Goal: Information Seeking & Learning: Learn about a topic

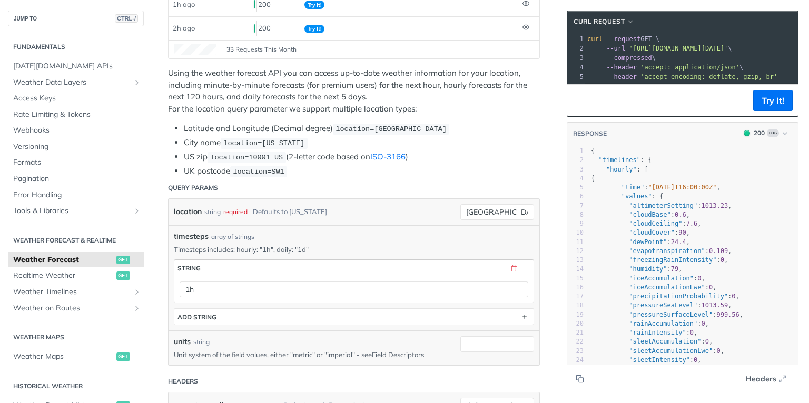
scroll to position [211, 0]
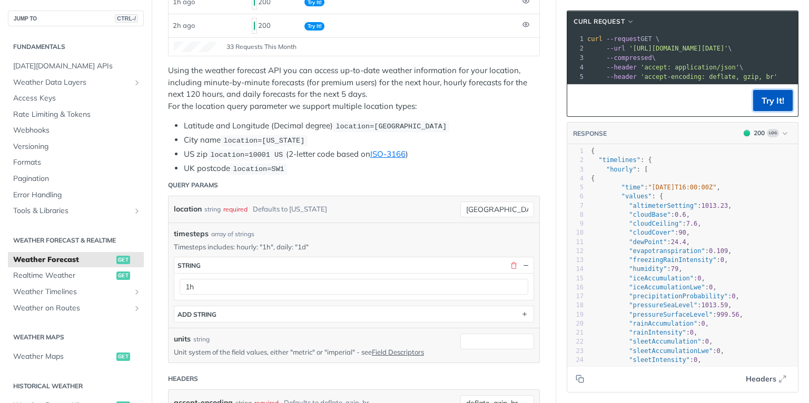
click at [770, 107] on button "Try It!" at bounding box center [773, 100] width 40 height 21
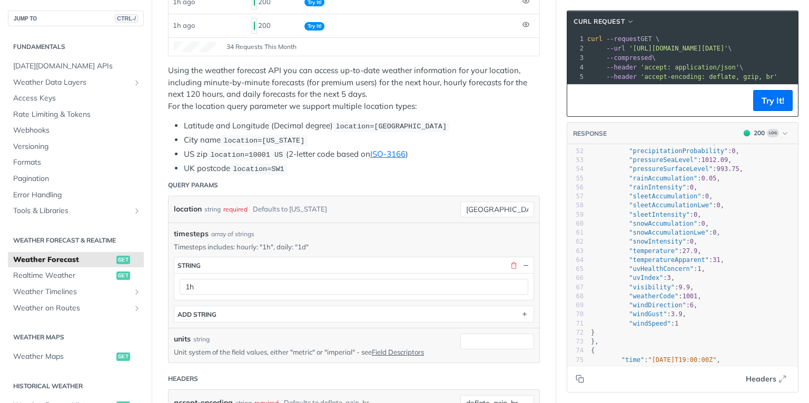
scroll to position [536, 0]
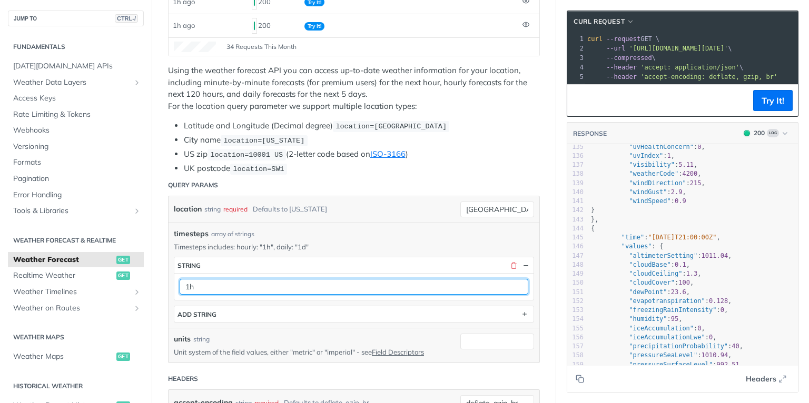
drag, startPoint x: 259, startPoint y: 277, endPoint x: 147, endPoint y: 265, distance: 112.3
type input "current"
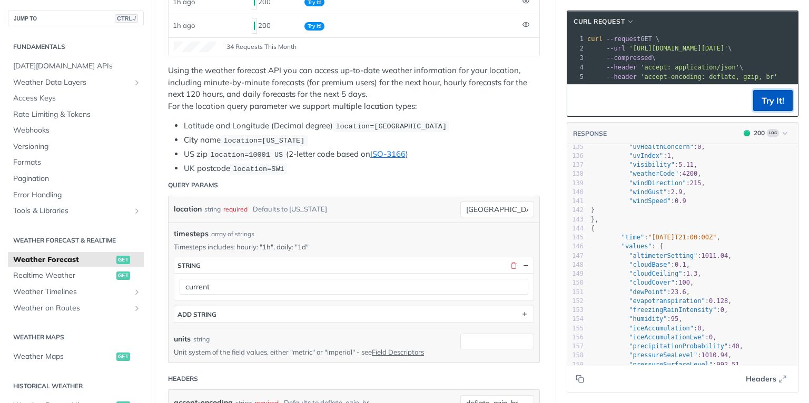
click at [777, 105] on button "Try It!" at bounding box center [773, 100] width 40 height 21
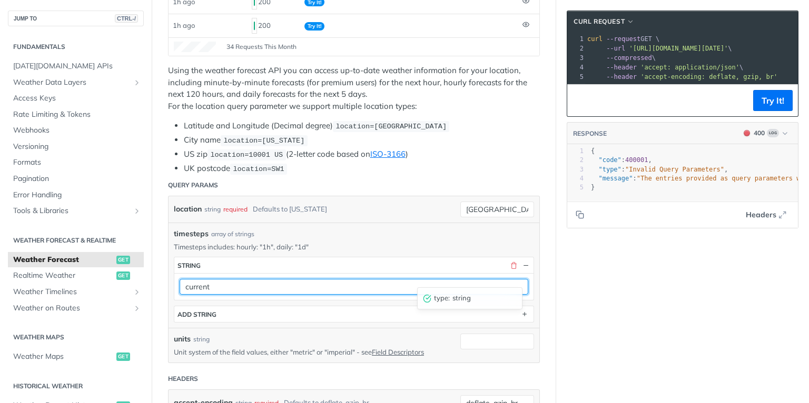
drag, startPoint x: 236, startPoint y: 283, endPoint x: 185, endPoint y: 280, distance: 50.6
click at [185, 280] on input "current" at bounding box center [354, 287] width 349 height 16
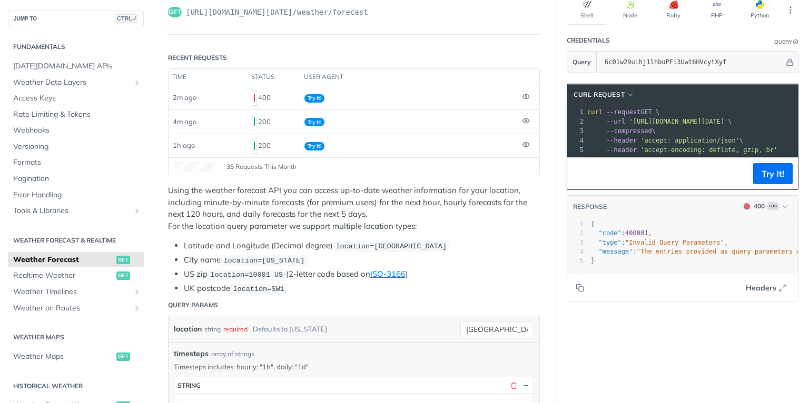
scroll to position [0, 0]
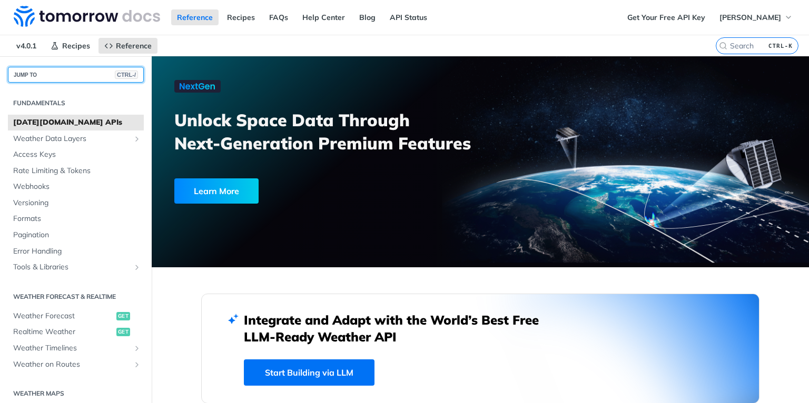
click at [50, 76] on button "JUMP TO CTRL-/" at bounding box center [76, 75] width 136 height 16
click at [644, 42] on div "Jump to Content Reference Recipes FAQs Help Center Blog API Status Recipes Refe…" at bounding box center [404, 201] width 809 height 403
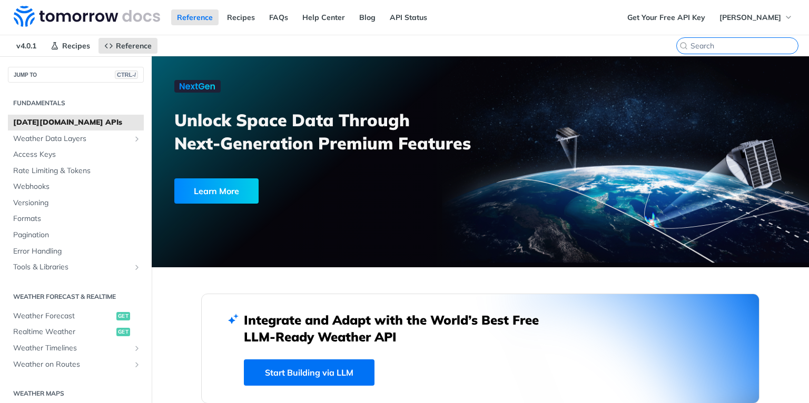
click at [755, 47] on input "search" at bounding box center [743, 45] width 107 height 9
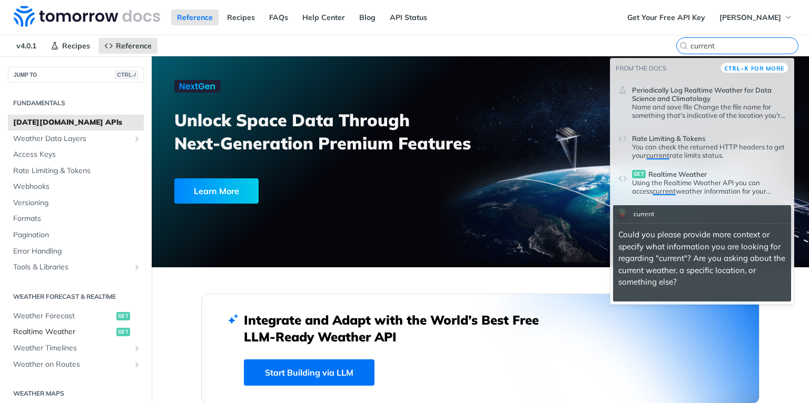
type input "current"
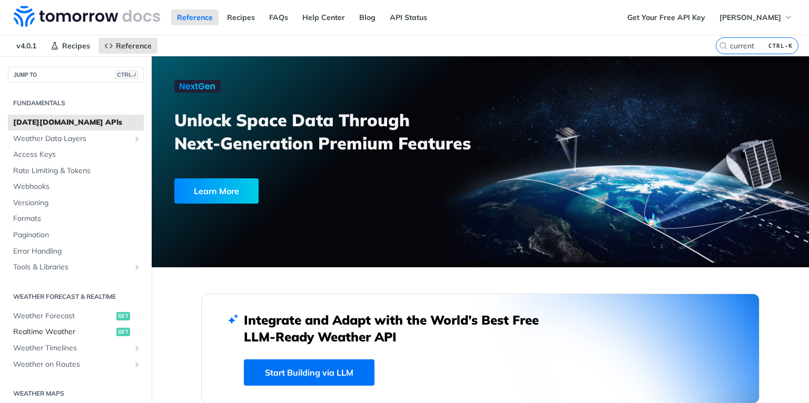
click at [51, 331] on span "Realtime Weather" at bounding box center [63, 332] width 101 height 11
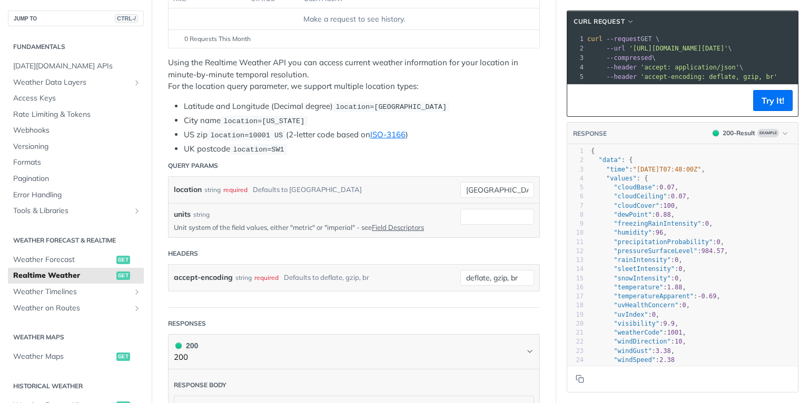
scroll to position [126, 0]
